Goal: Check status: Check status

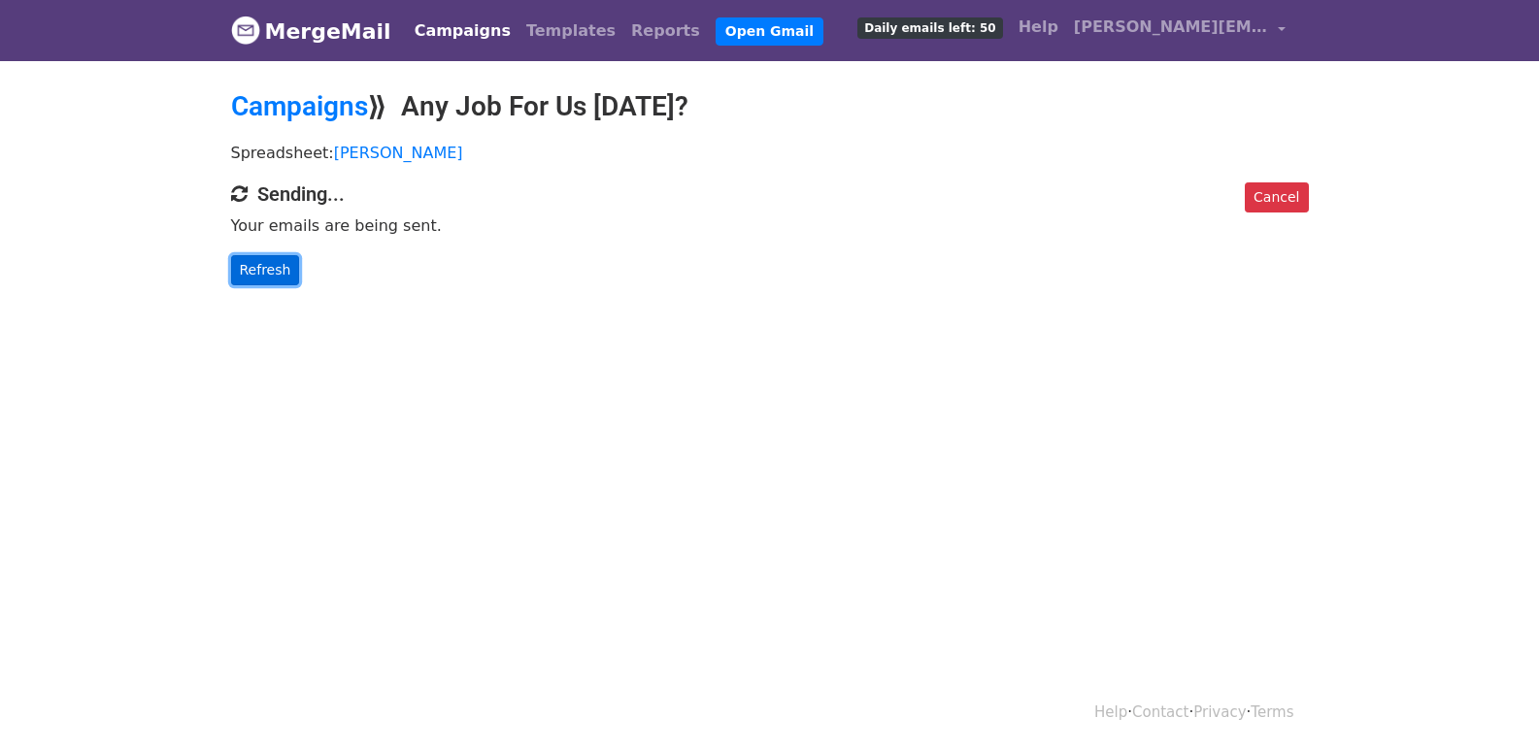
click at [276, 274] on link "Refresh" at bounding box center [265, 270] width 69 height 30
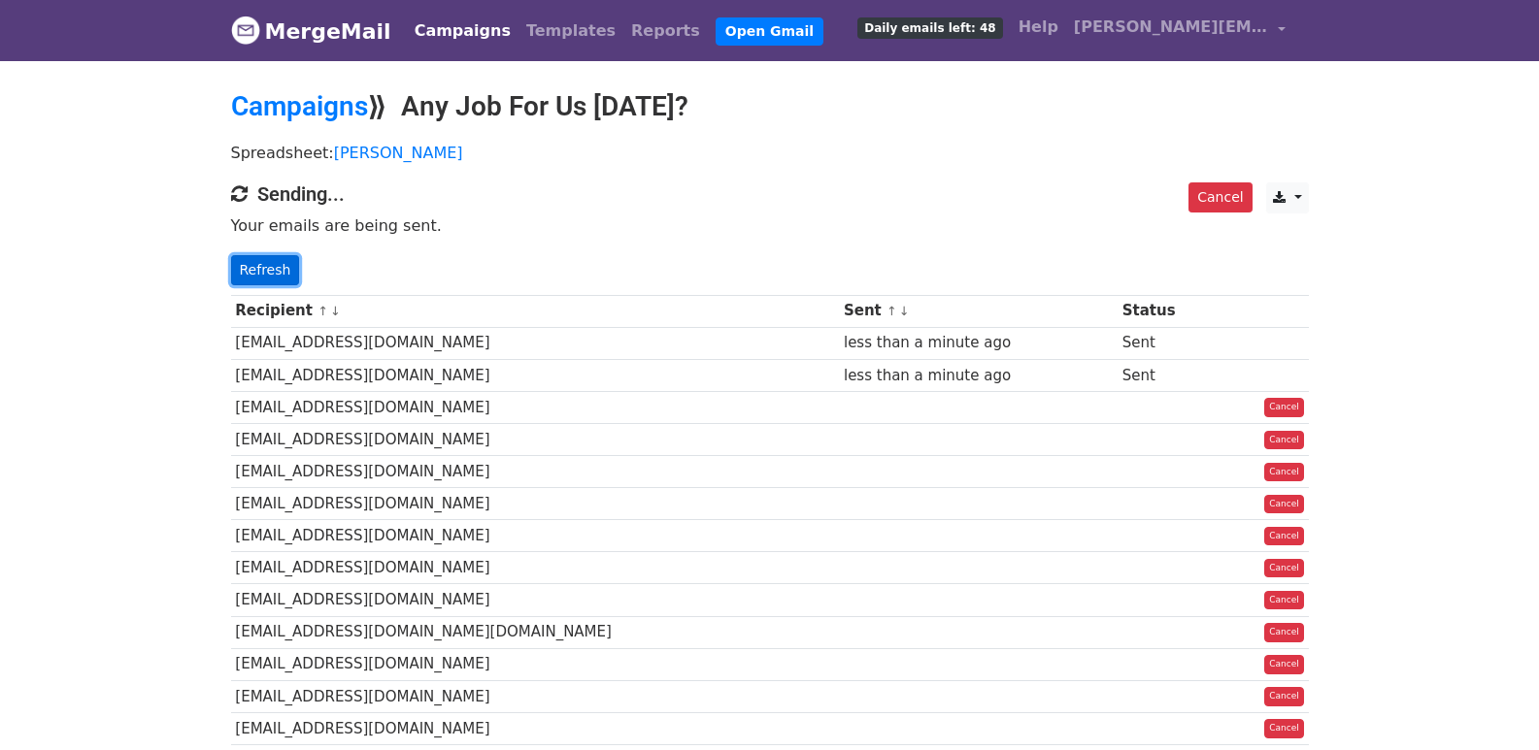
click at [275, 265] on link "Refresh" at bounding box center [265, 270] width 69 height 30
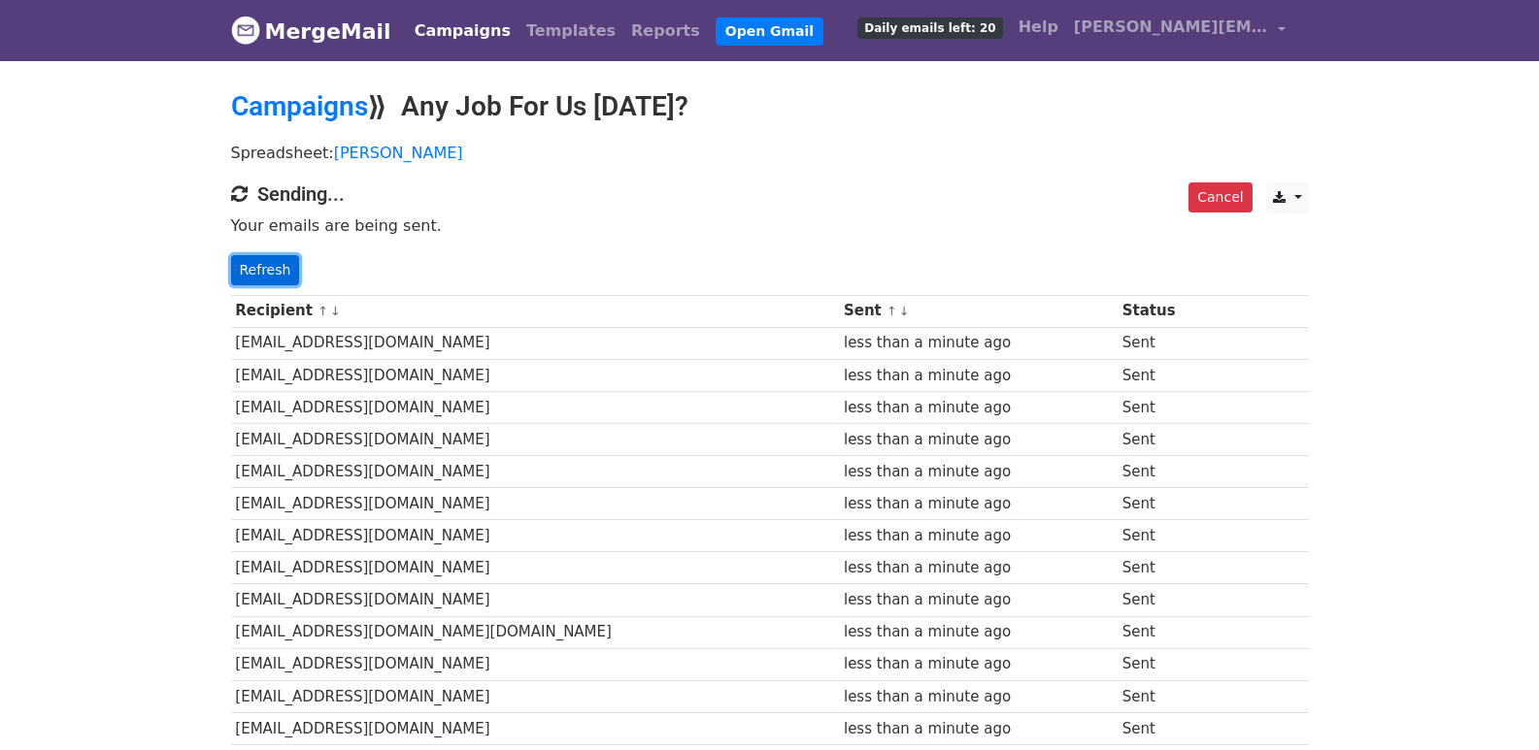
click at [243, 272] on link "Refresh" at bounding box center [265, 270] width 69 height 30
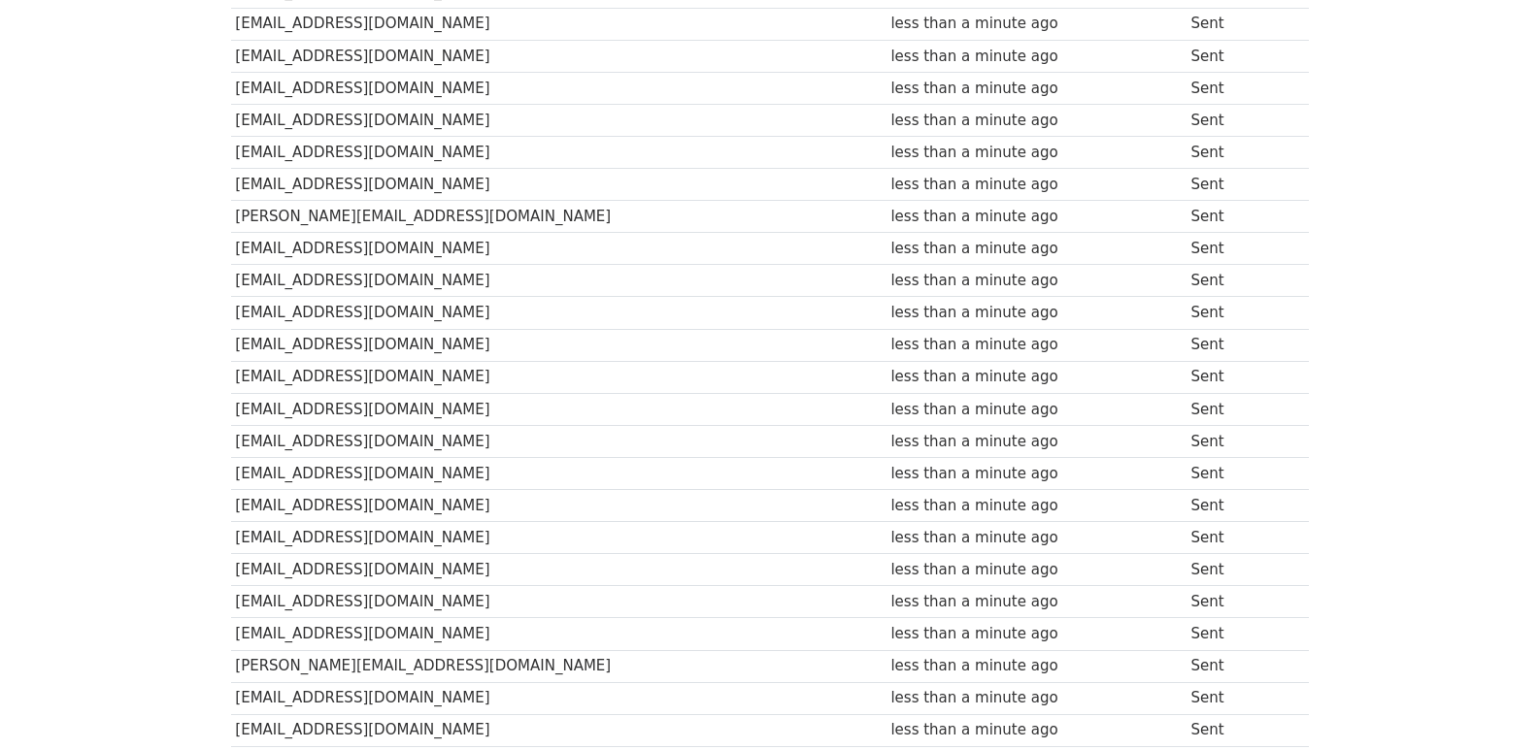
scroll to position [1351, 0]
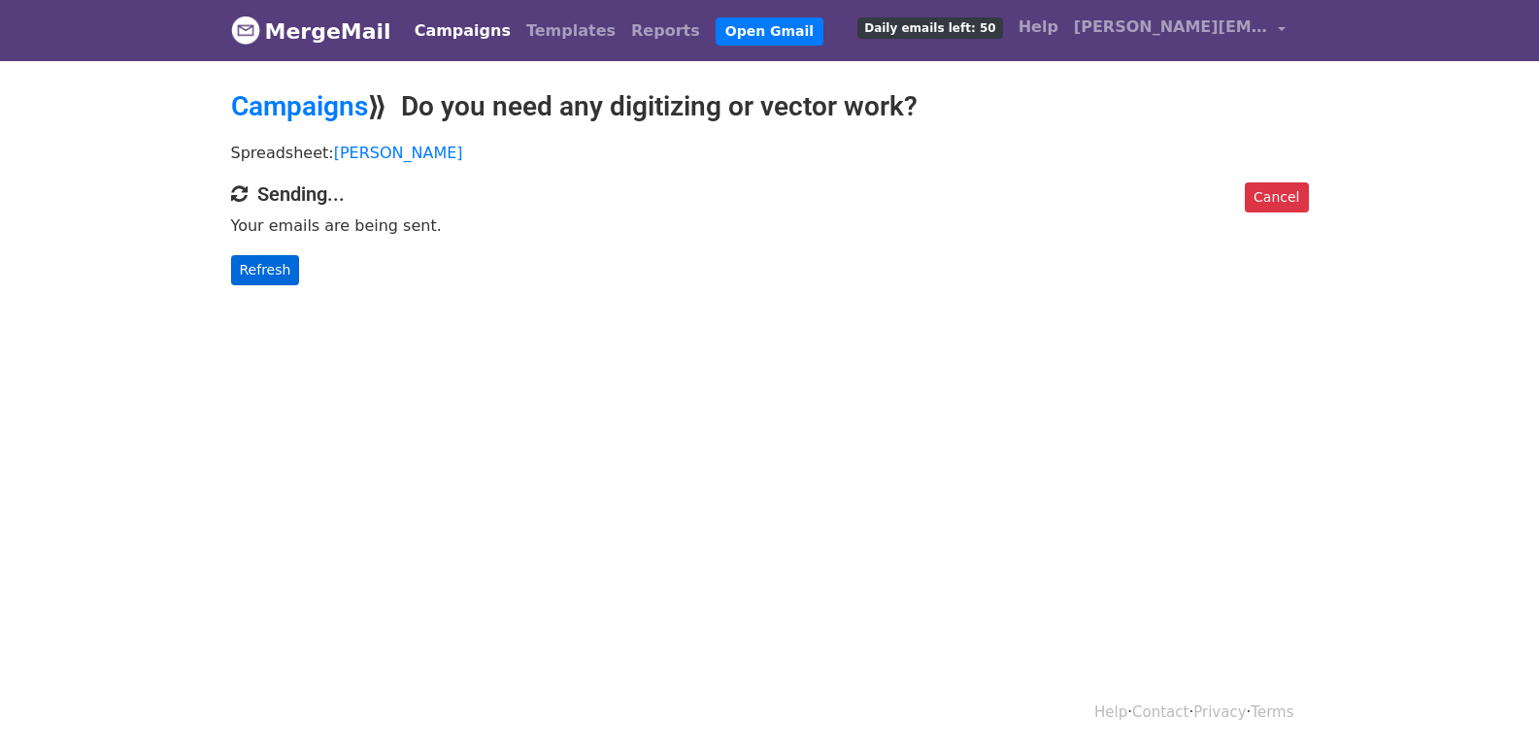
drag, startPoint x: 303, startPoint y: 259, endPoint x: 234, endPoint y: 273, distance: 70.2
click at [286, 262] on p "Refresh" at bounding box center [769, 270] width 1077 height 30
click at [234, 273] on link "Refresh" at bounding box center [265, 270] width 69 height 30
click at [243, 270] on link "Refresh" at bounding box center [265, 270] width 69 height 30
